Goal: Task Accomplishment & Management: Manage account settings

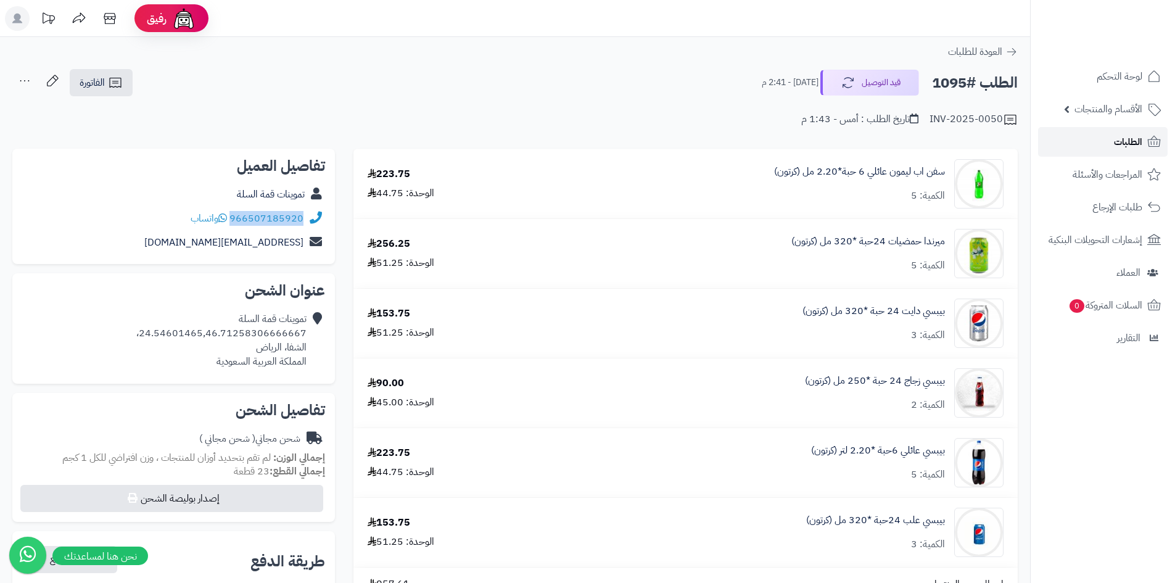
click at [1129, 134] on span "الطلبات" at bounding box center [1128, 141] width 28 height 17
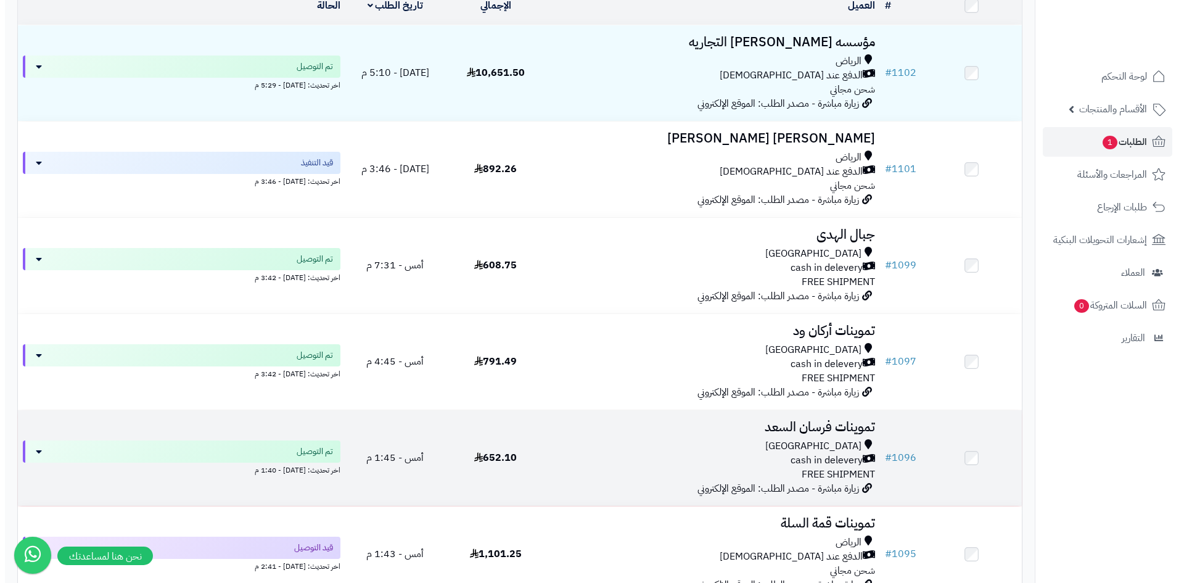
scroll to position [247, 0]
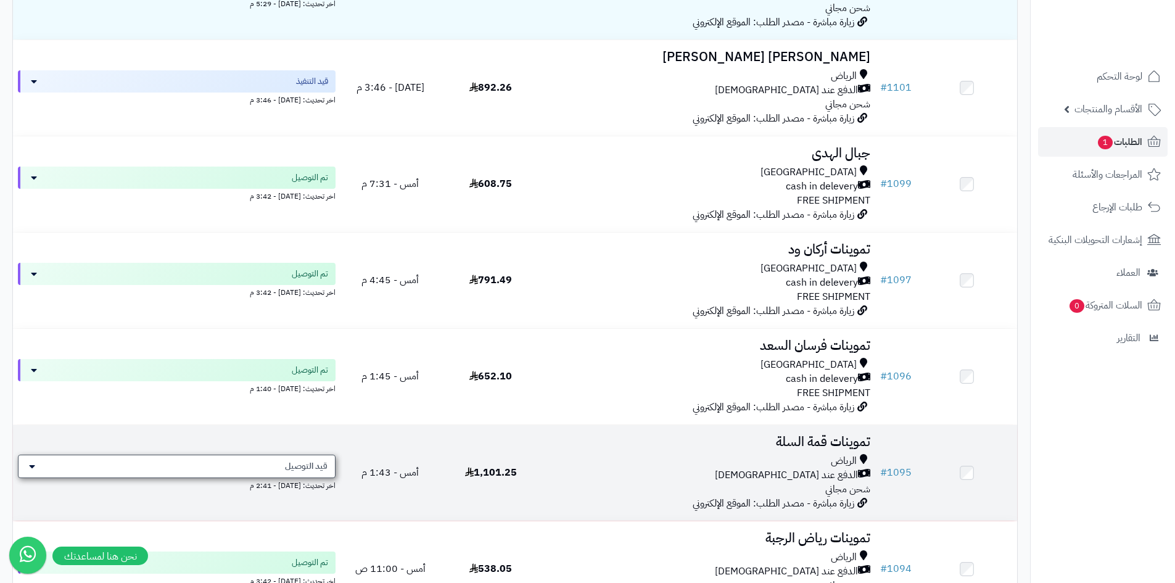
click at [307, 469] on span "قيد التوصيل" at bounding box center [306, 466] width 43 height 12
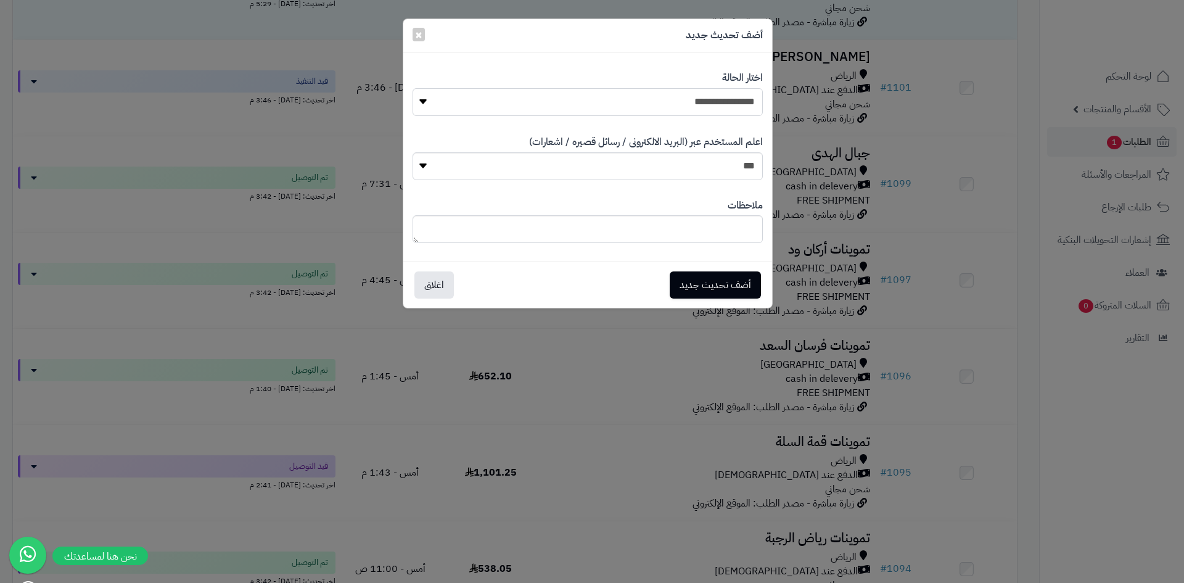
drag, startPoint x: 702, startPoint y: 97, endPoint x: 708, endPoint y: 101, distance: 6.9
click at [703, 97] on select "**********" at bounding box center [588, 102] width 350 height 28
select select "**"
click at [413, 88] on select "**********" at bounding box center [588, 102] width 350 height 28
click at [704, 287] on button "أضف تحديث جديد" at bounding box center [715, 284] width 91 height 27
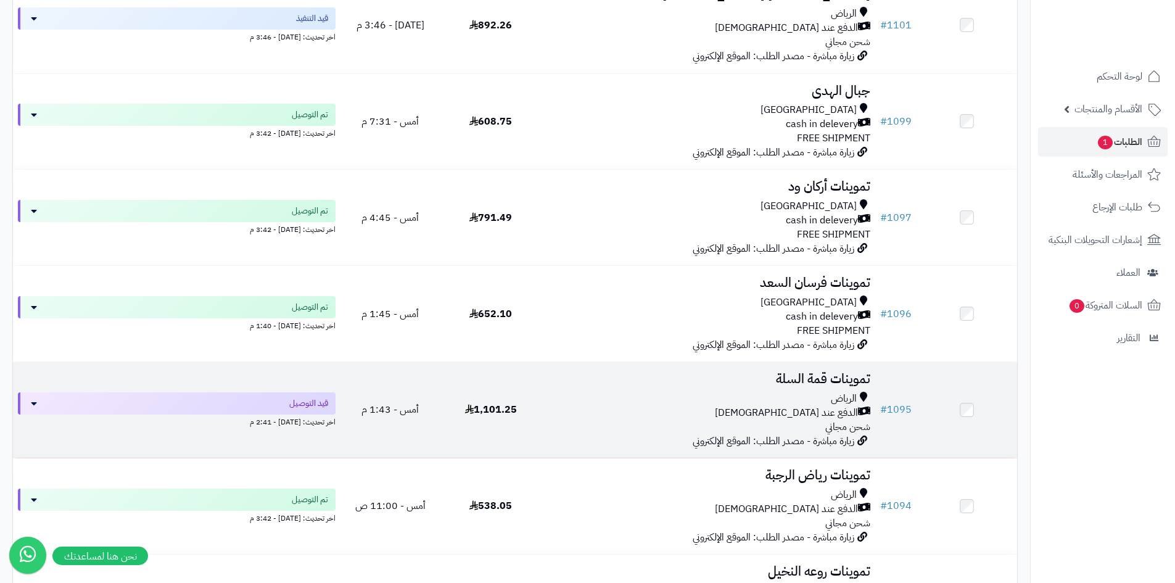
scroll to position [410, 0]
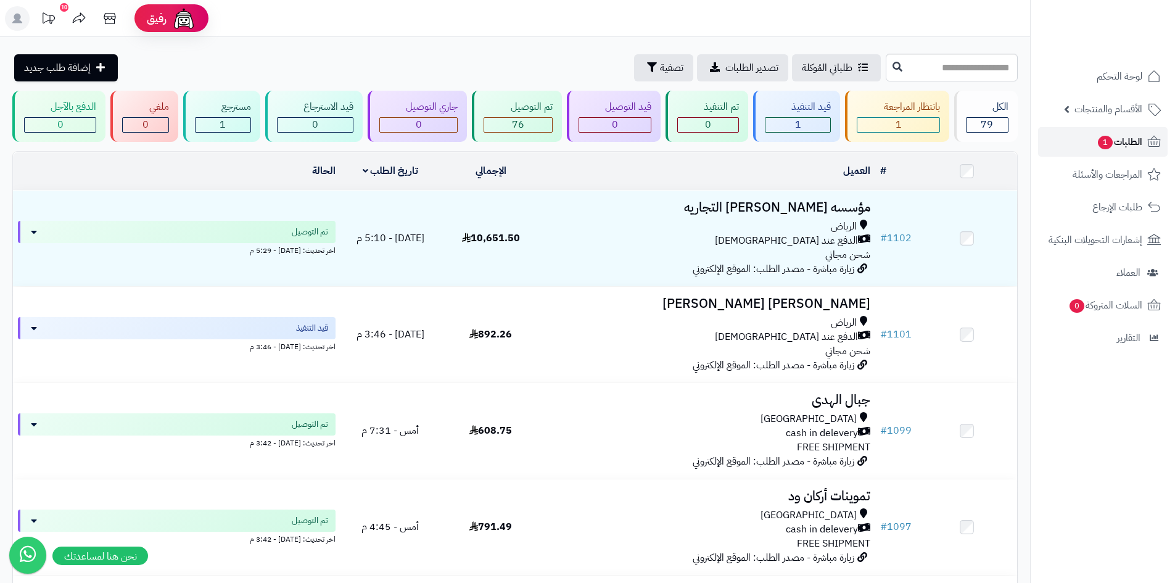
click at [1129, 144] on span "الطلبات 1" at bounding box center [1120, 141] width 46 height 17
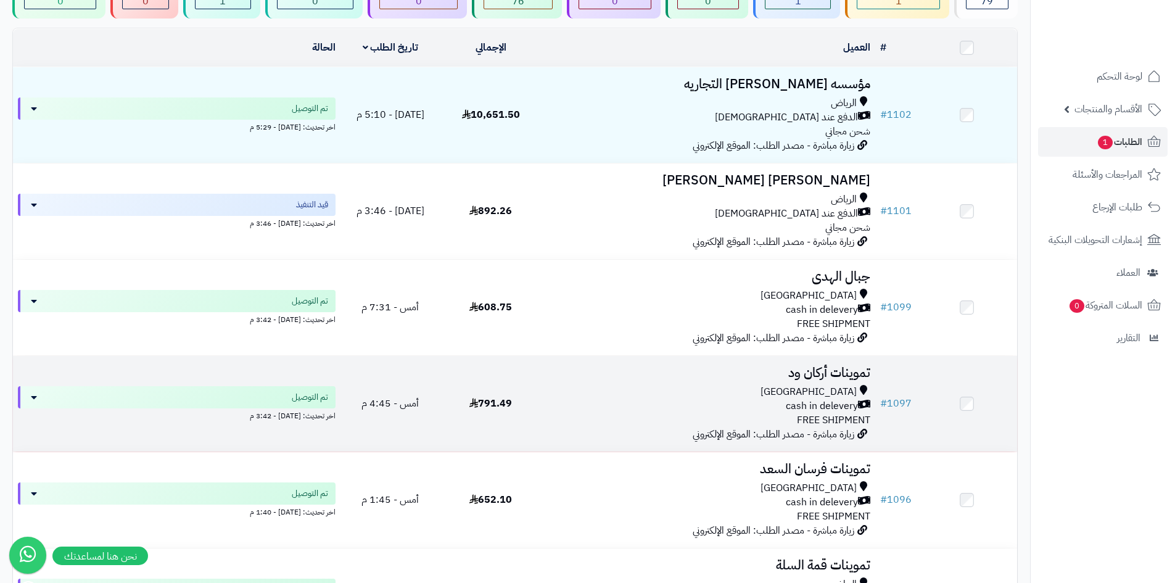
scroll to position [62, 0]
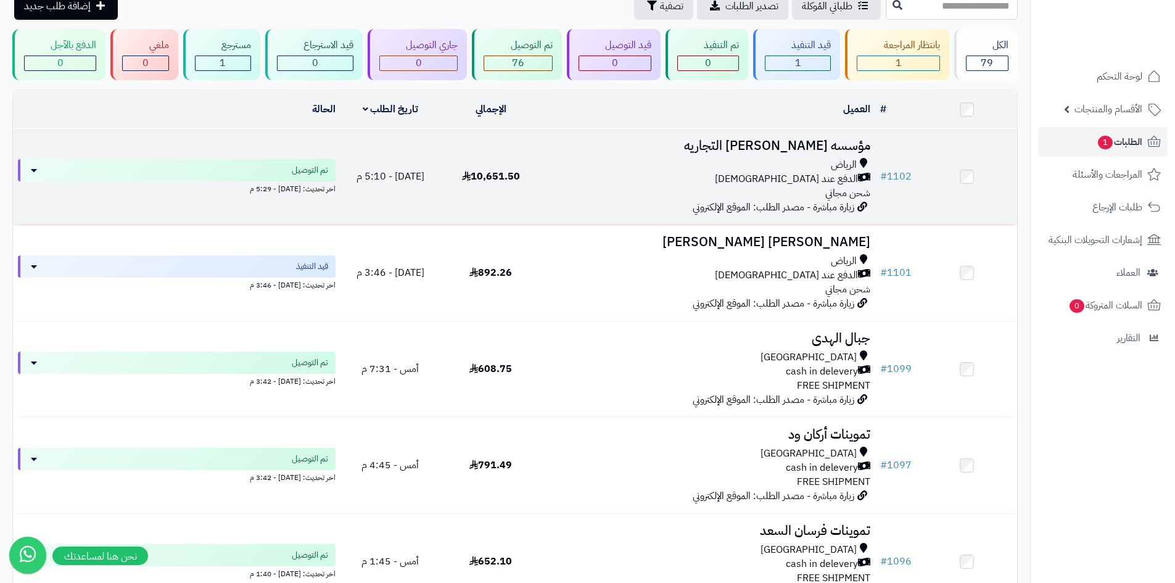
click at [625, 172] on div "الدفع عند [DEMOGRAPHIC_DATA]" at bounding box center [708, 179] width 324 height 14
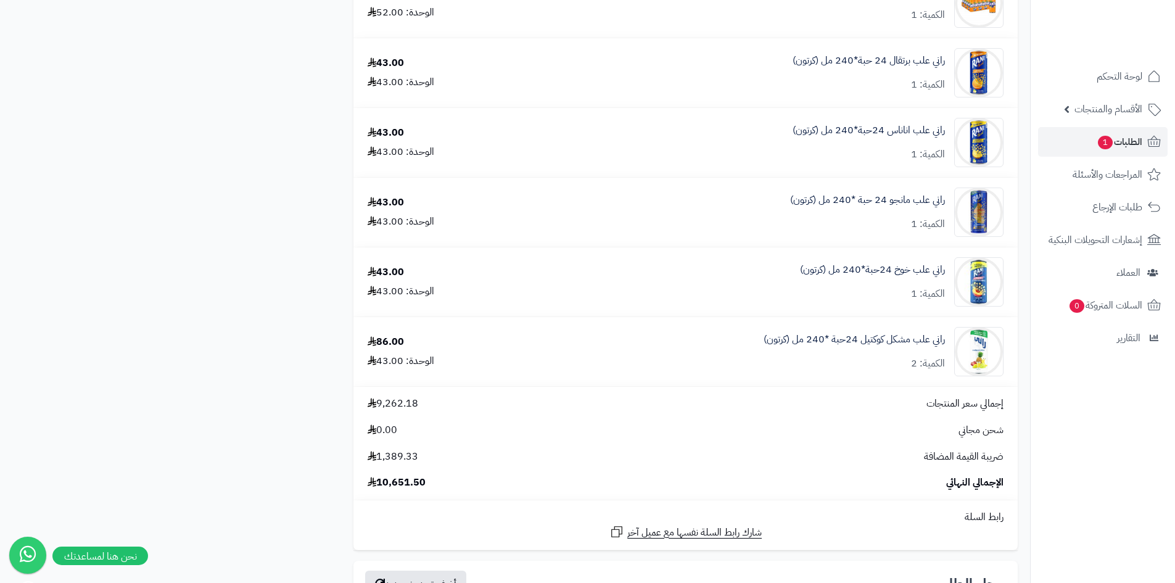
scroll to position [3639, 0]
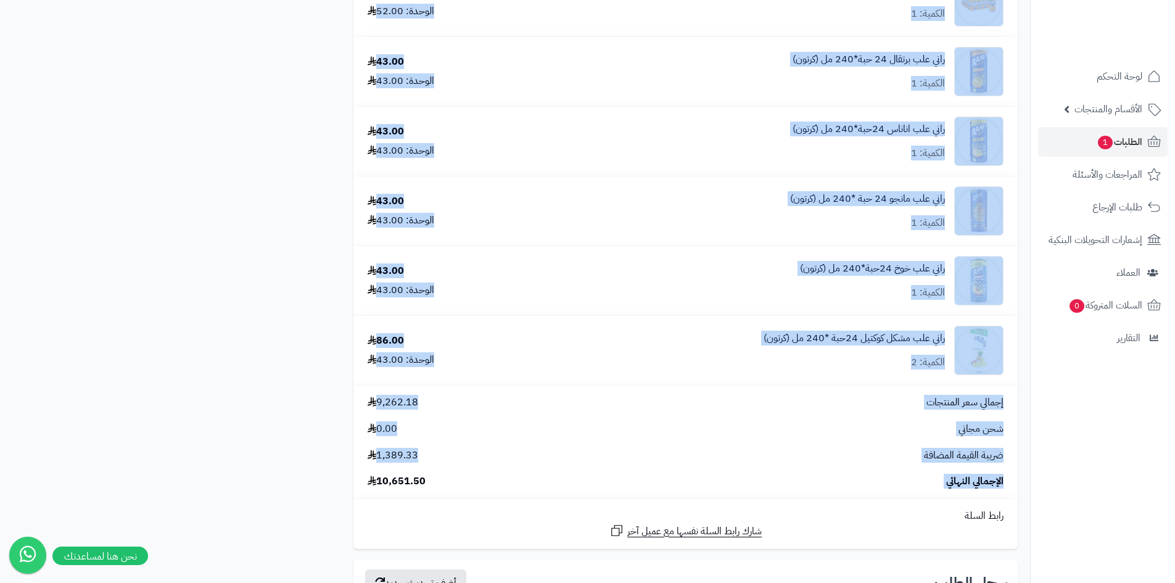
drag, startPoint x: 429, startPoint y: 479, endPoint x: 332, endPoint y: 469, distance: 98.0
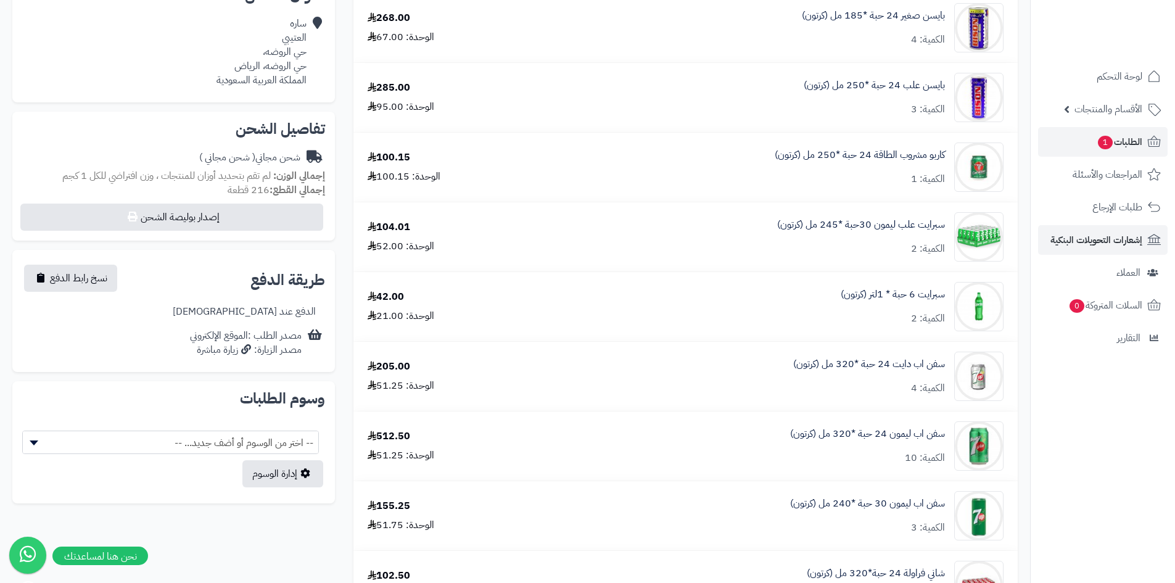
scroll to position [185, 0]
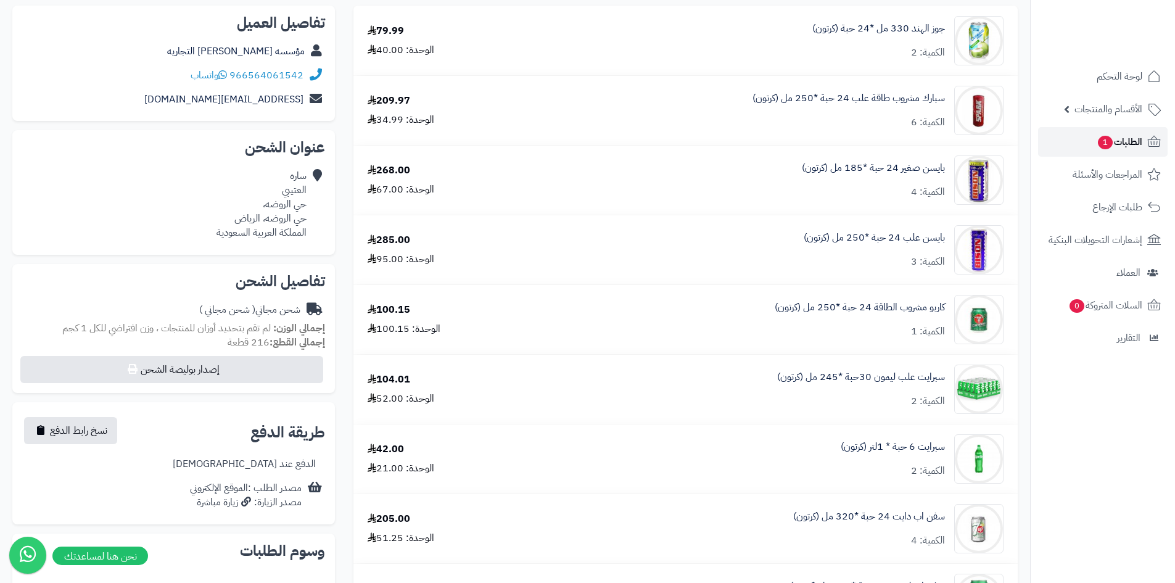
click at [1103, 132] on link "الطلبات 1" at bounding box center [1103, 142] width 130 height 30
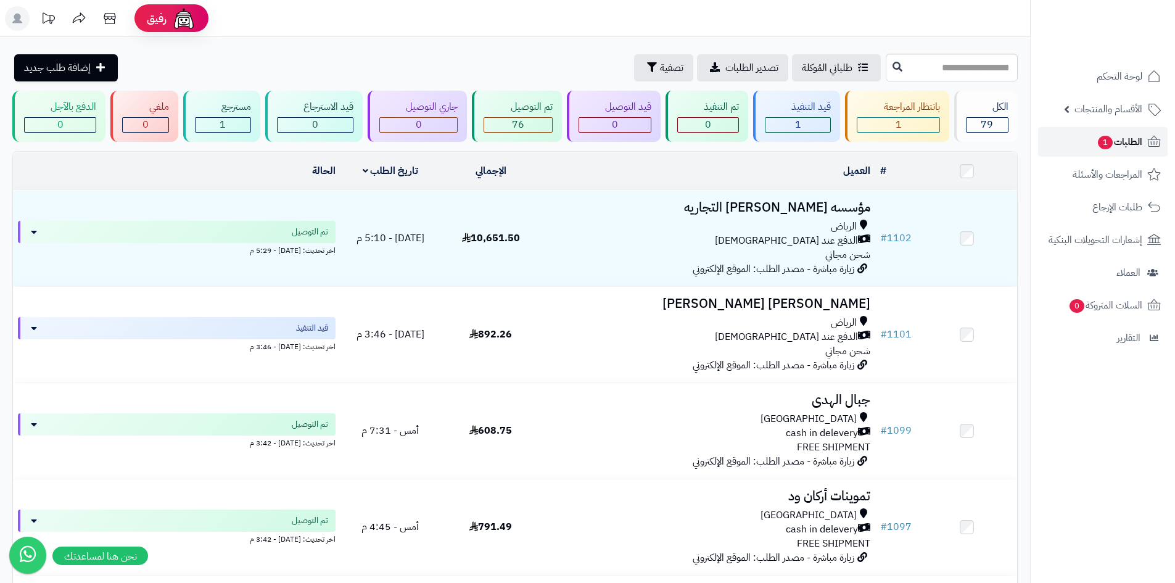
click at [1110, 149] on span "الطلبات 1" at bounding box center [1120, 141] width 46 height 17
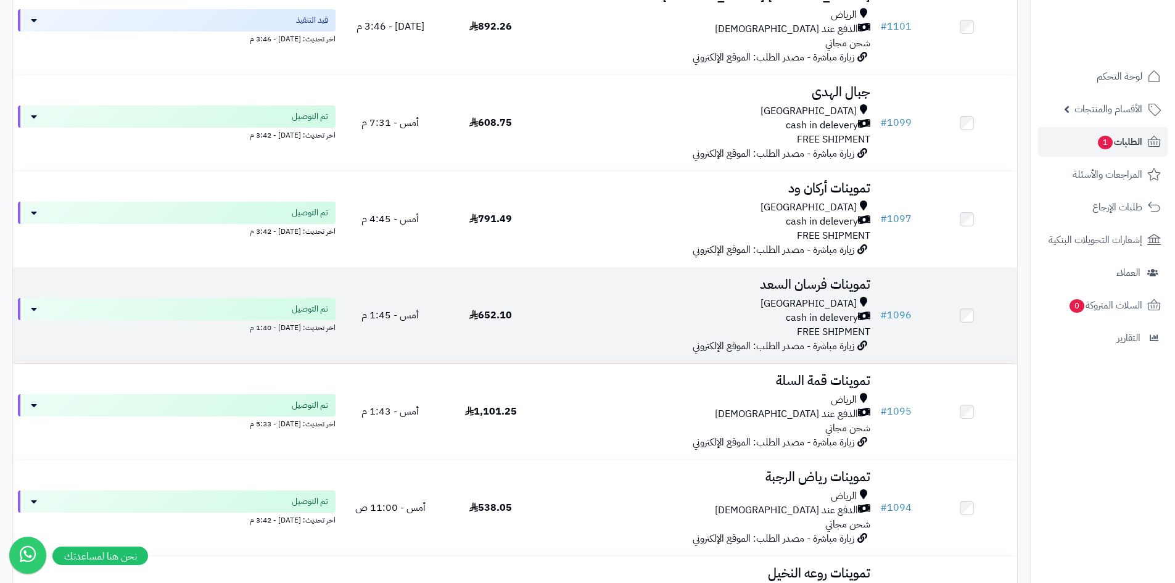
scroll to position [308, 0]
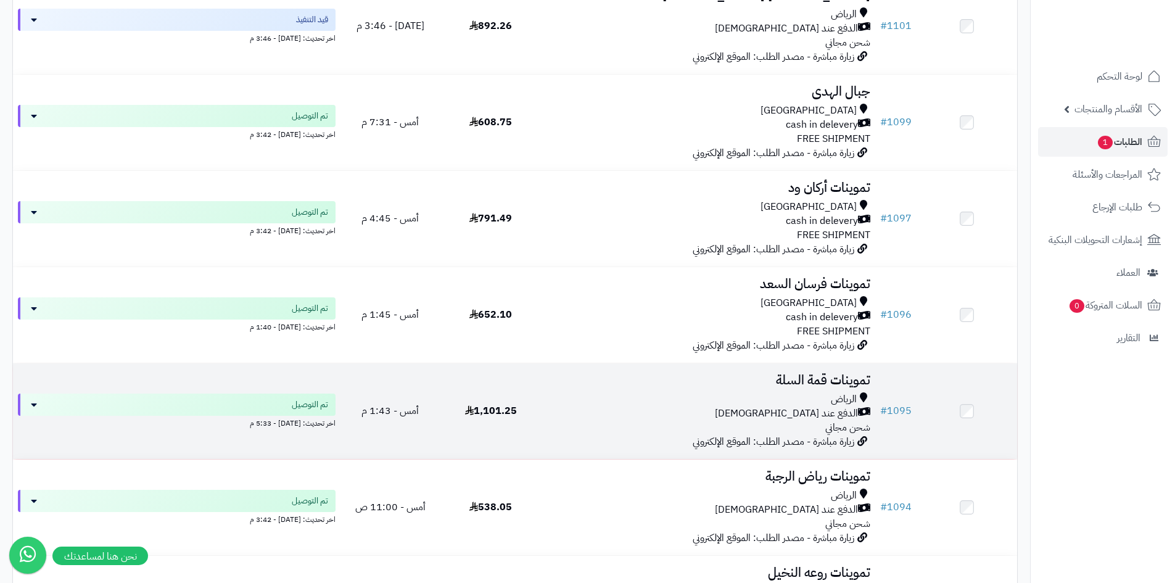
click at [695, 395] on div "الرياض" at bounding box center [708, 399] width 324 height 14
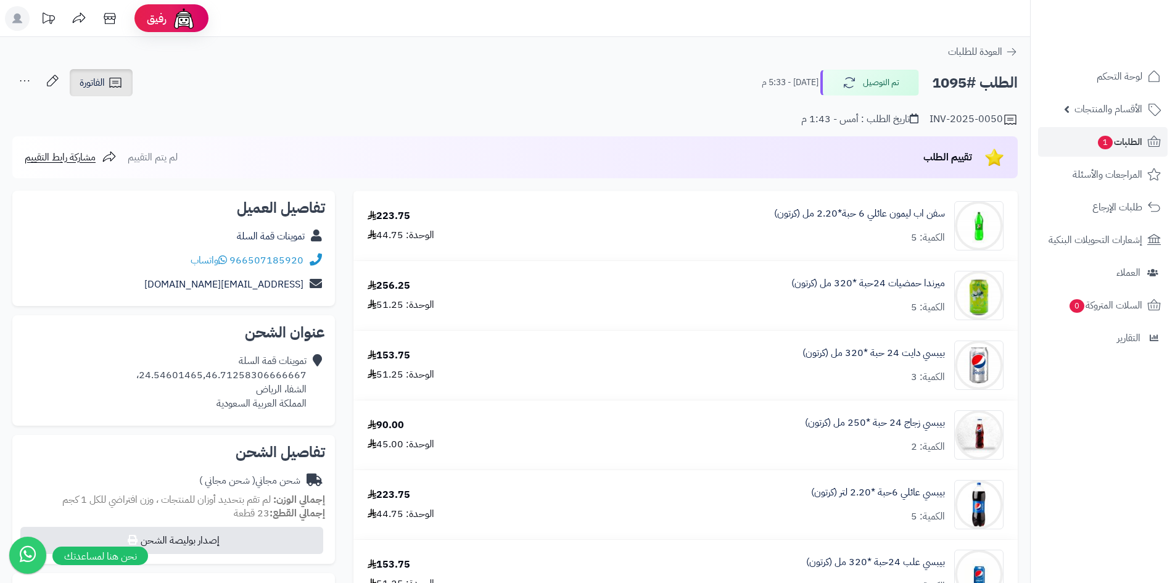
click at [120, 88] on icon at bounding box center [115, 82] width 15 height 15
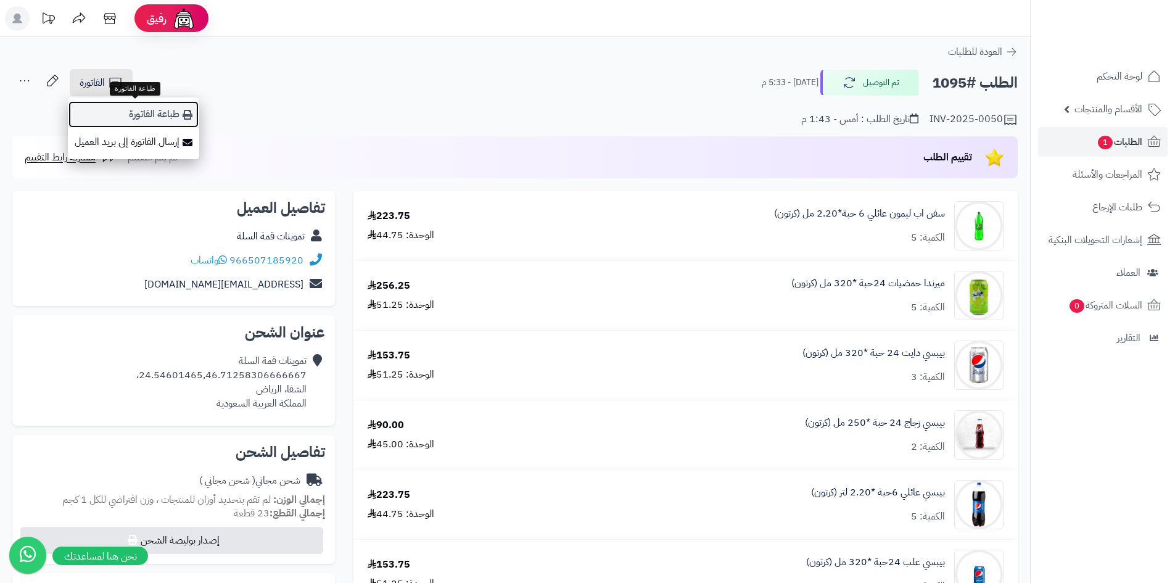
click at [183, 121] on link "طباعة الفاتورة" at bounding box center [133, 115] width 131 height 28
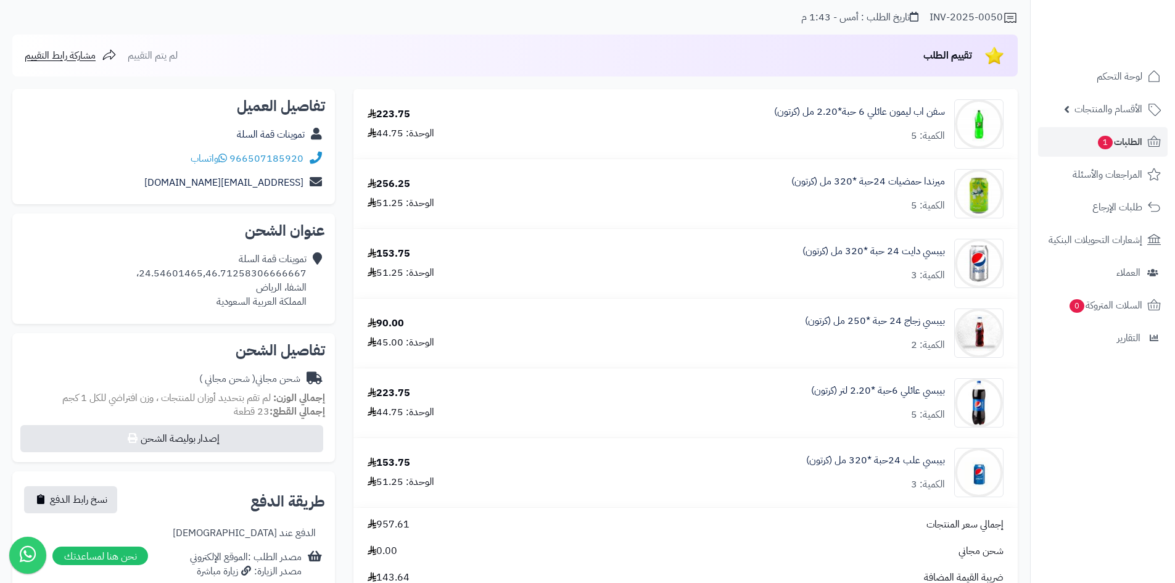
scroll to position [123, 0]
